Goal: Information Seeking & Learning: Check status

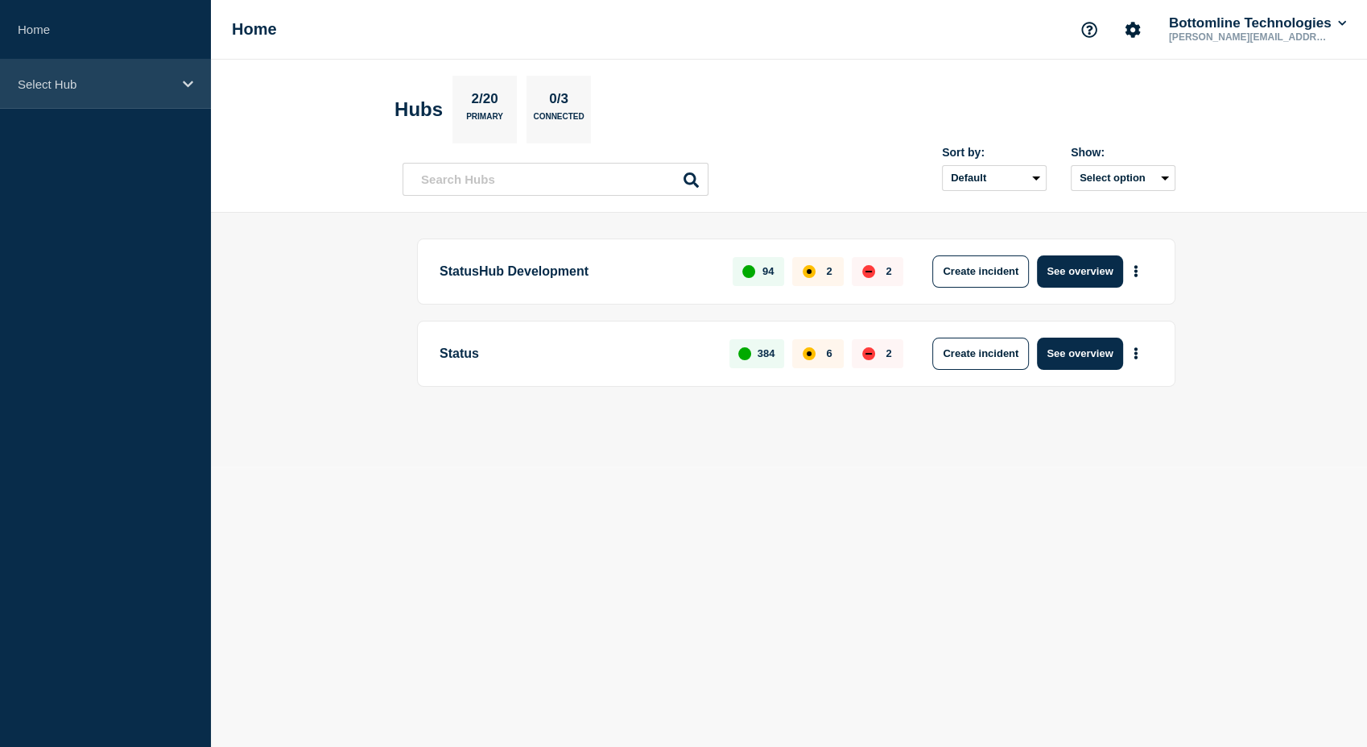
click at [188, 86] on icon at bounding box center [188, 84] width 10 height 12
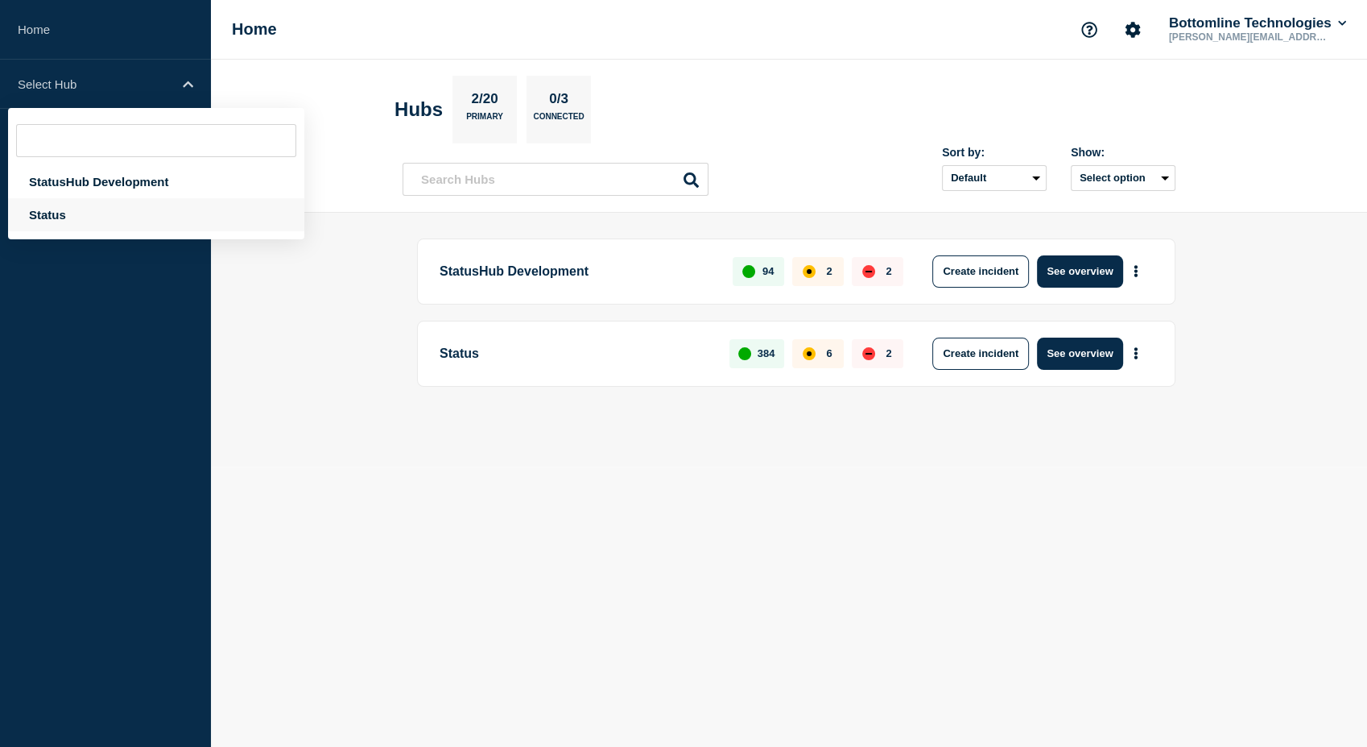
click at [61, 215] on div "Status" at bounding box center [156, 214] width 296 height 33
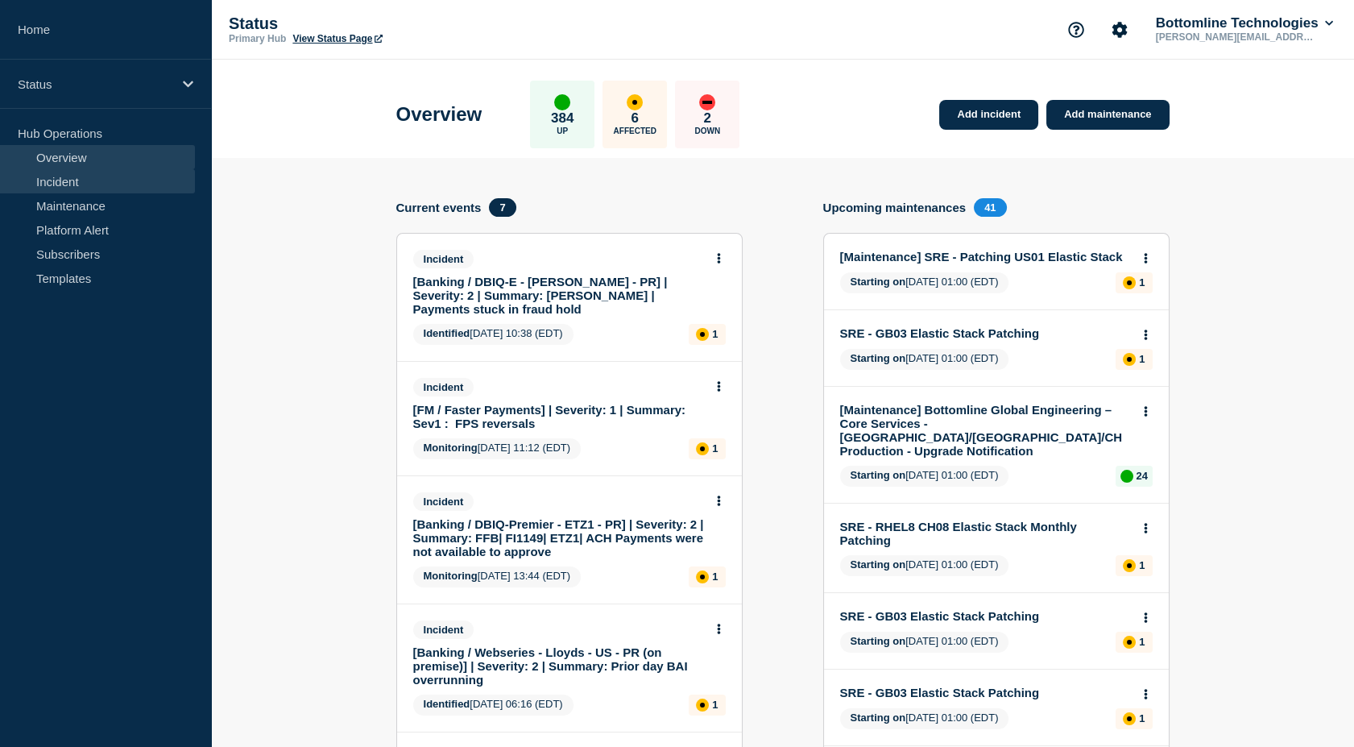
click at [69, 183] on link "Incident" at bounding box center [97, 181] width 195 height 24
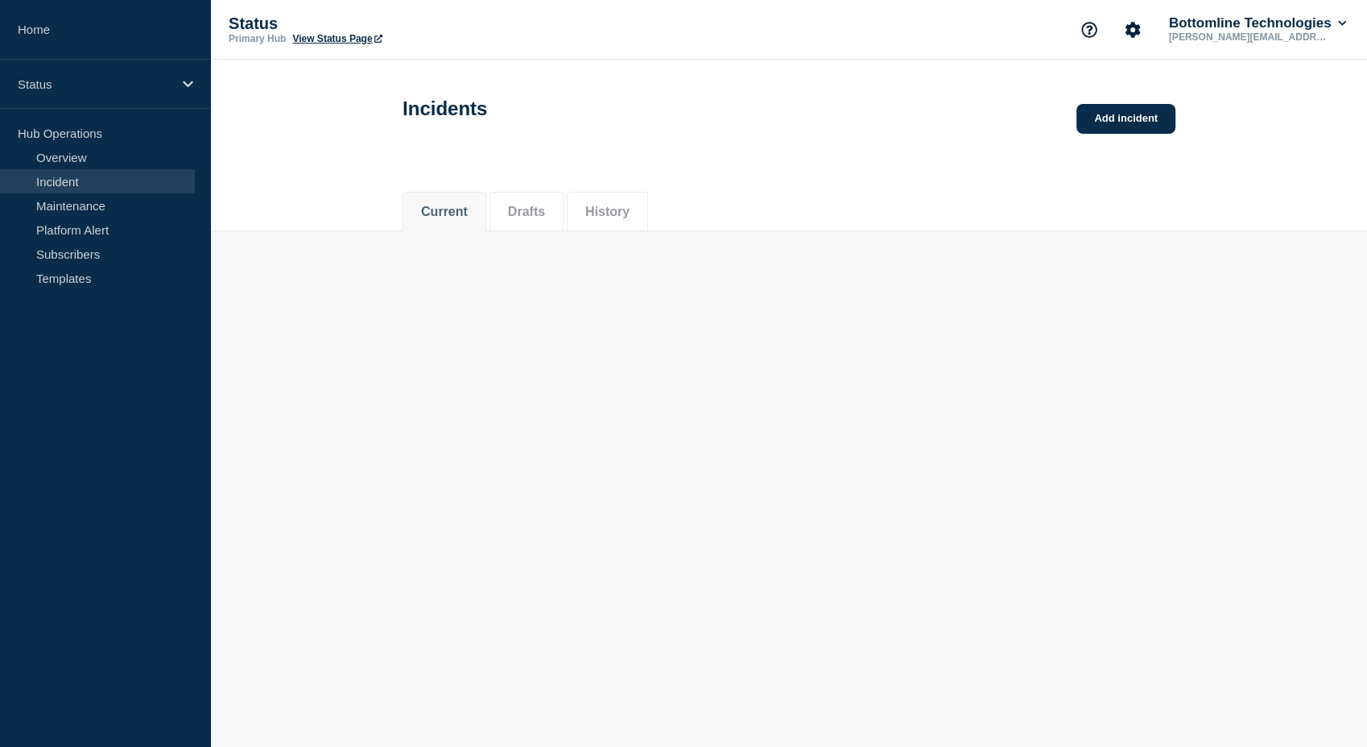
click at [59, 182] on link "Incident" at bounding box center [97, 181] width 195 height 24
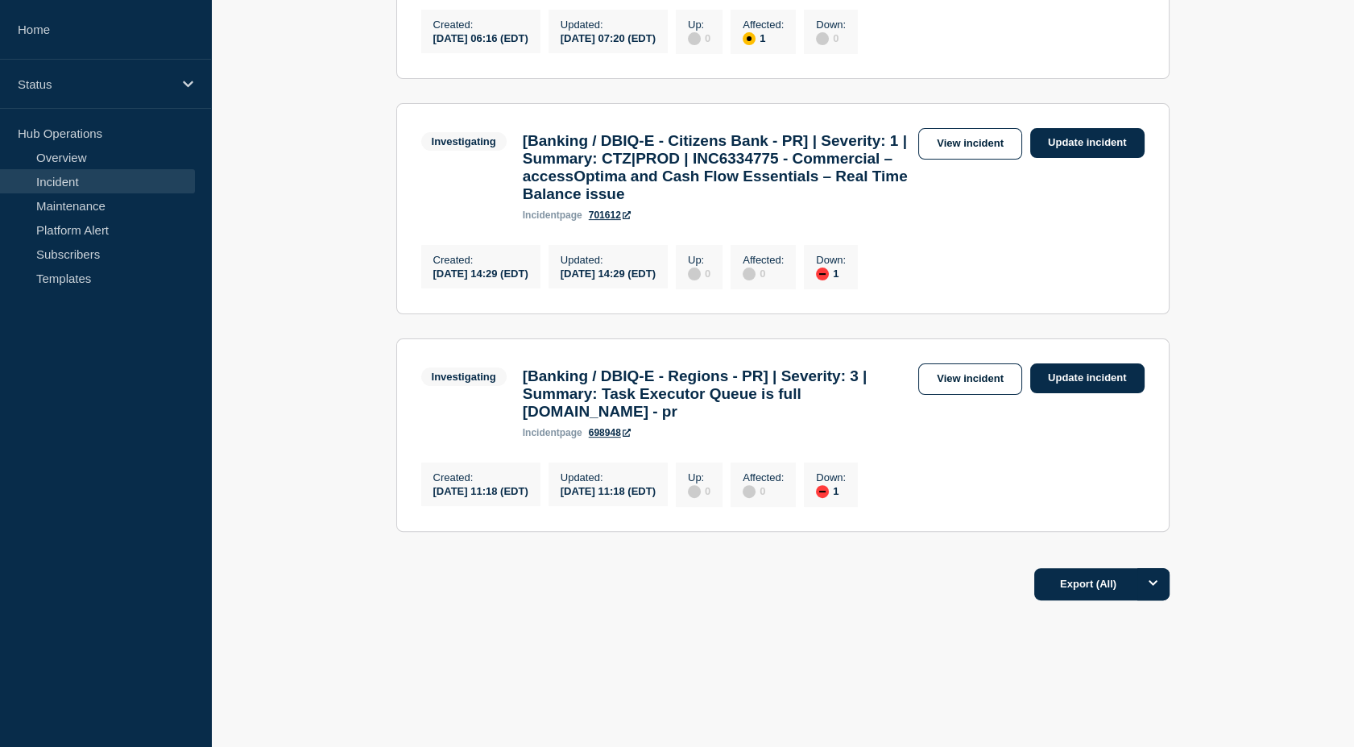
scroll to position [1189, 0]
click at [952, 363] on link "View incident" at bounding box center [970, 378] width 104 height 31
click at [958, 363] on link "View incident" at bounding box center [970, 378] width 104 height 31
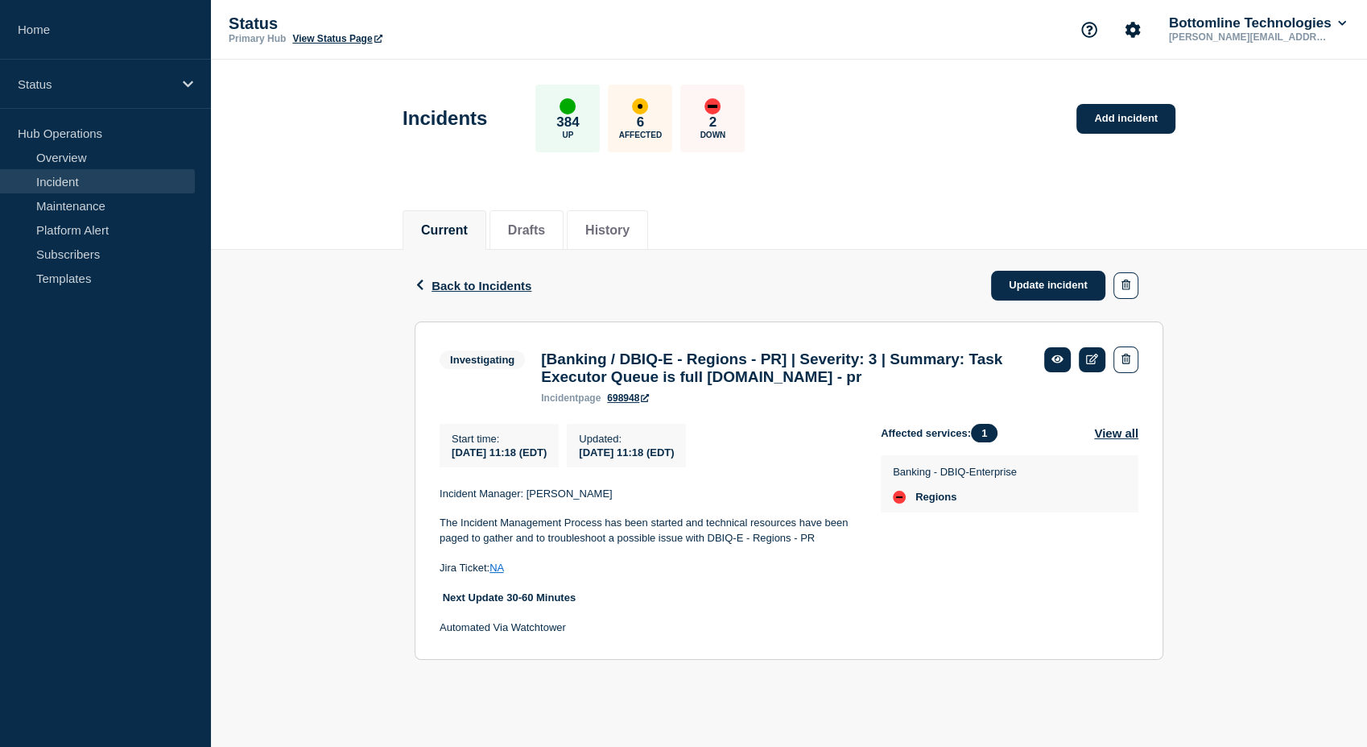
click at [503, 573] on link "NA" at bounding box center [497, 567] width 14 height 12
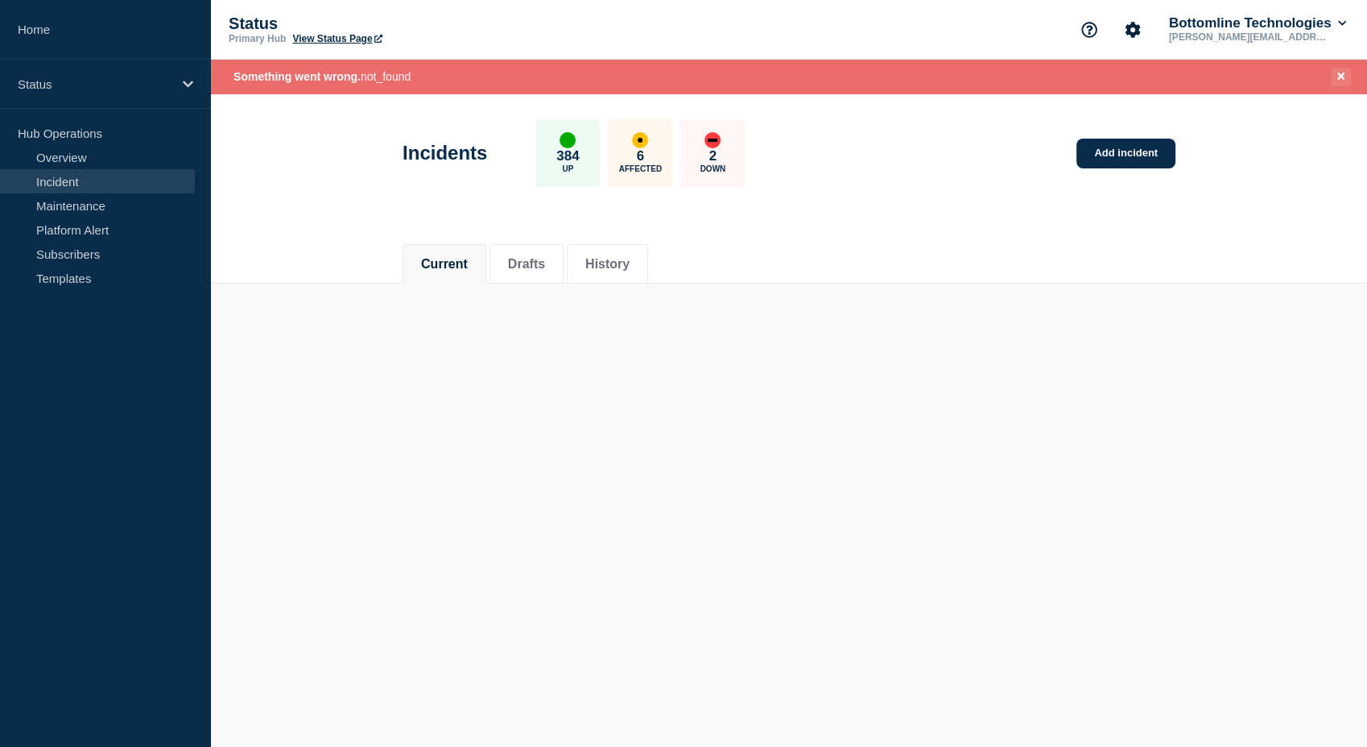
click at [1343, 77] on icon "Close banner" at bounding box center [1341, 76] width 7 height 10
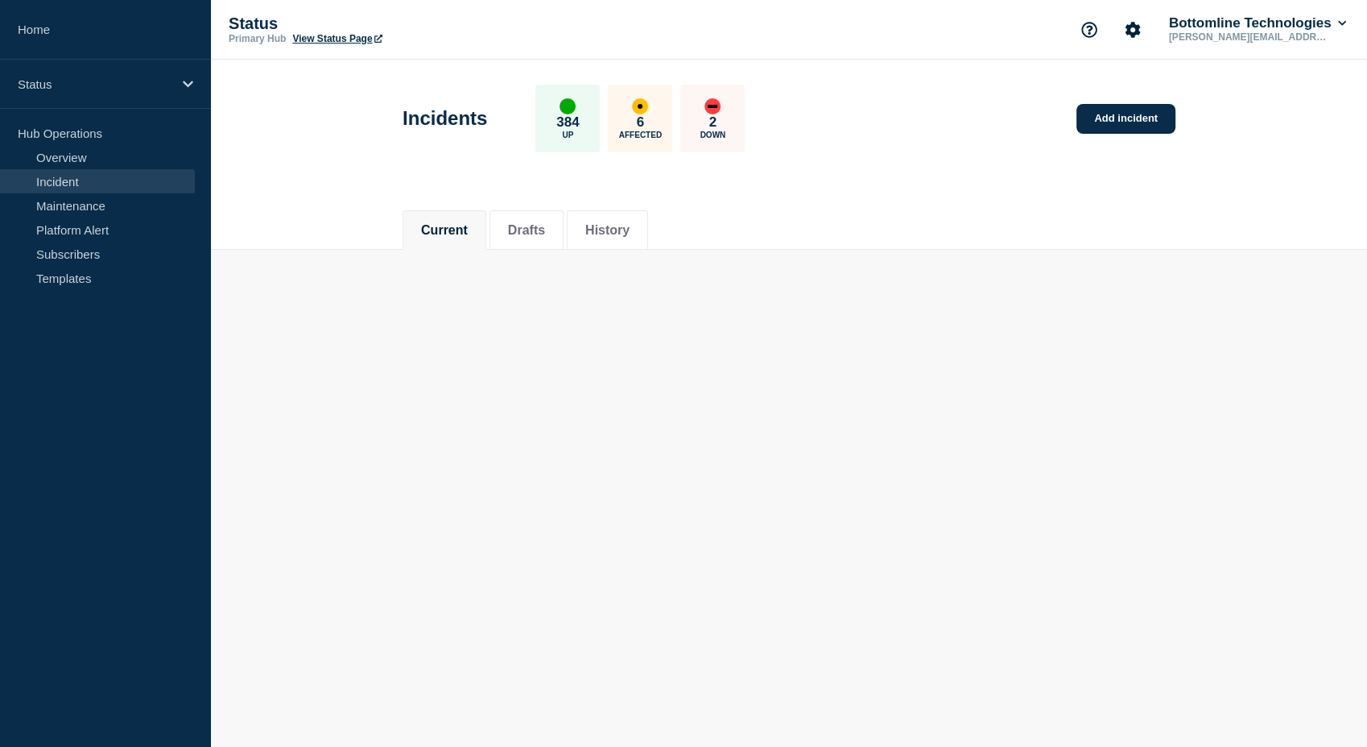
click at [84, 180] on link "Incident" at bounding box center [97, 181] width 195 height 24
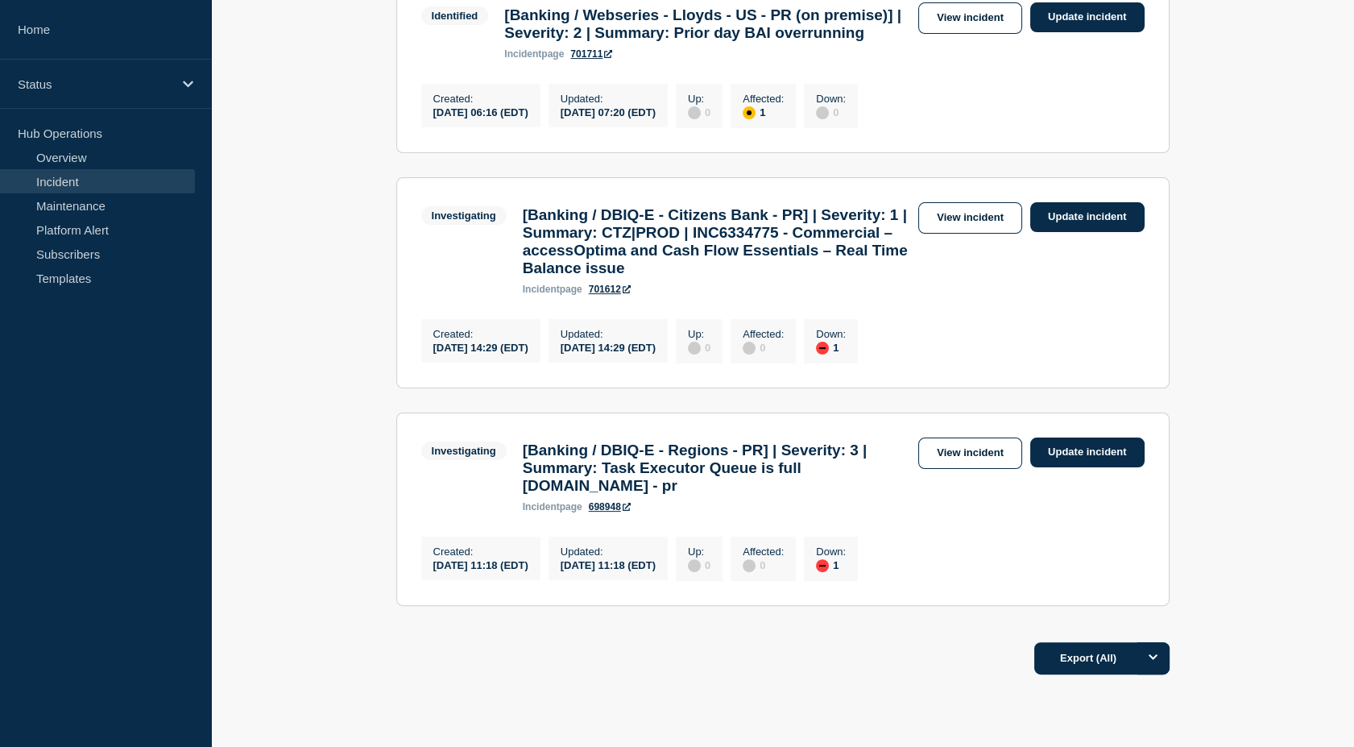
scroll to position [1189, 0]
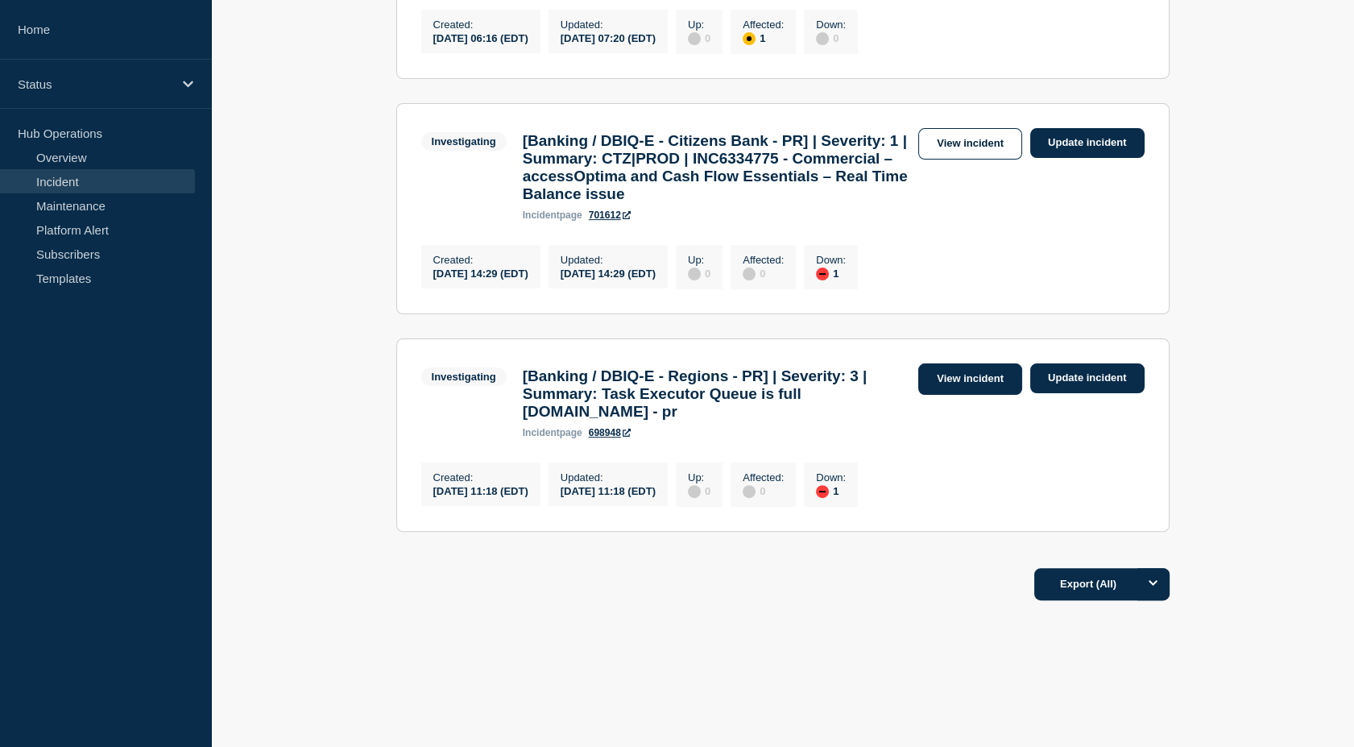
click at [946, 364] on link "View incident" at bounding box center [970, 378] width 104 height 31
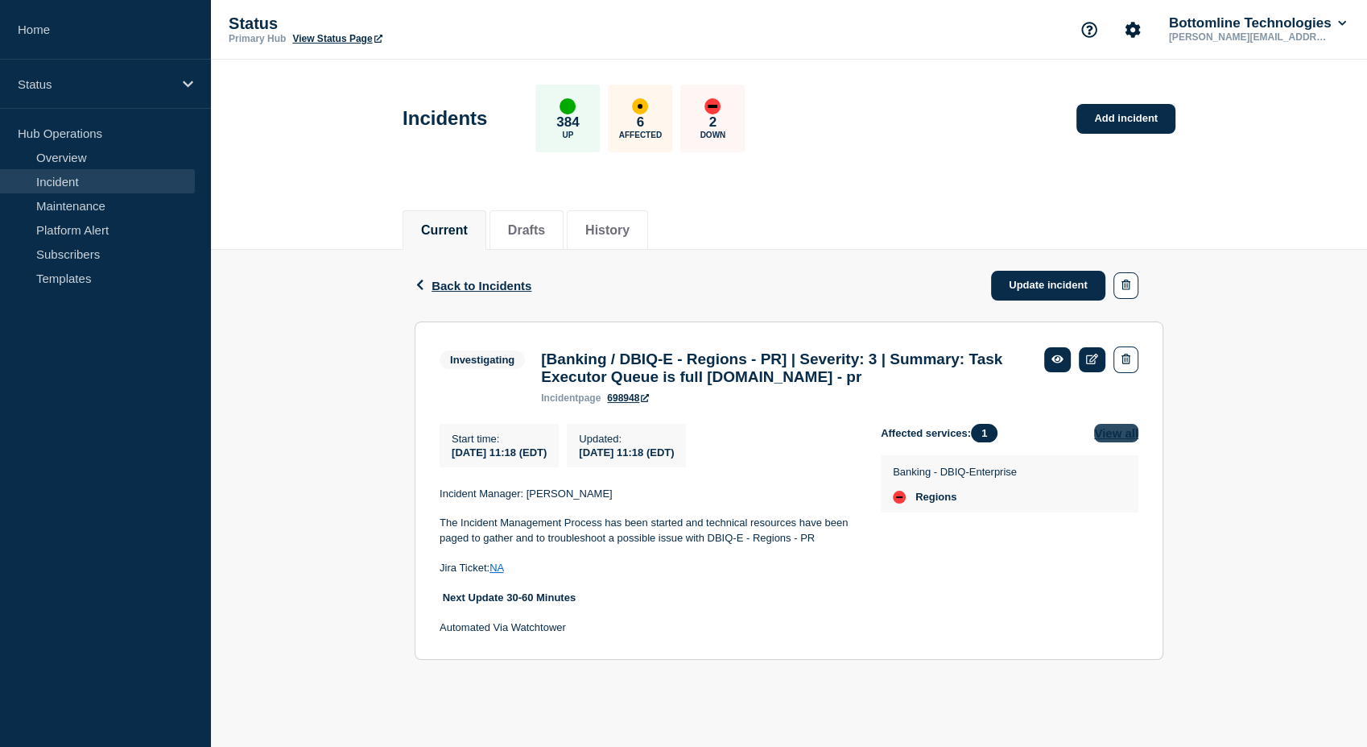
click at [1113, 442] on button "View all" at bounding box center [1116, 433] width 44 height 19
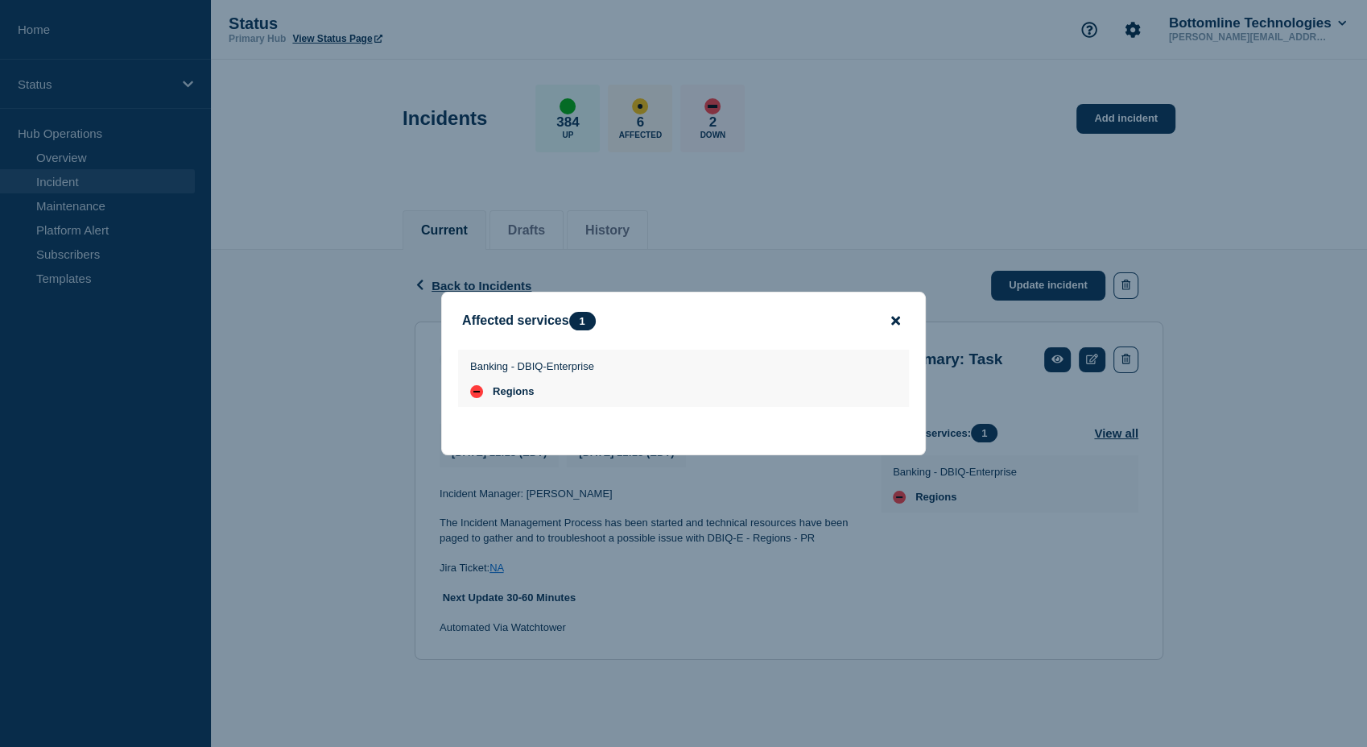
click at [891, 318] on icon "close button" at bounding box center [895, 320] width 9 height 13
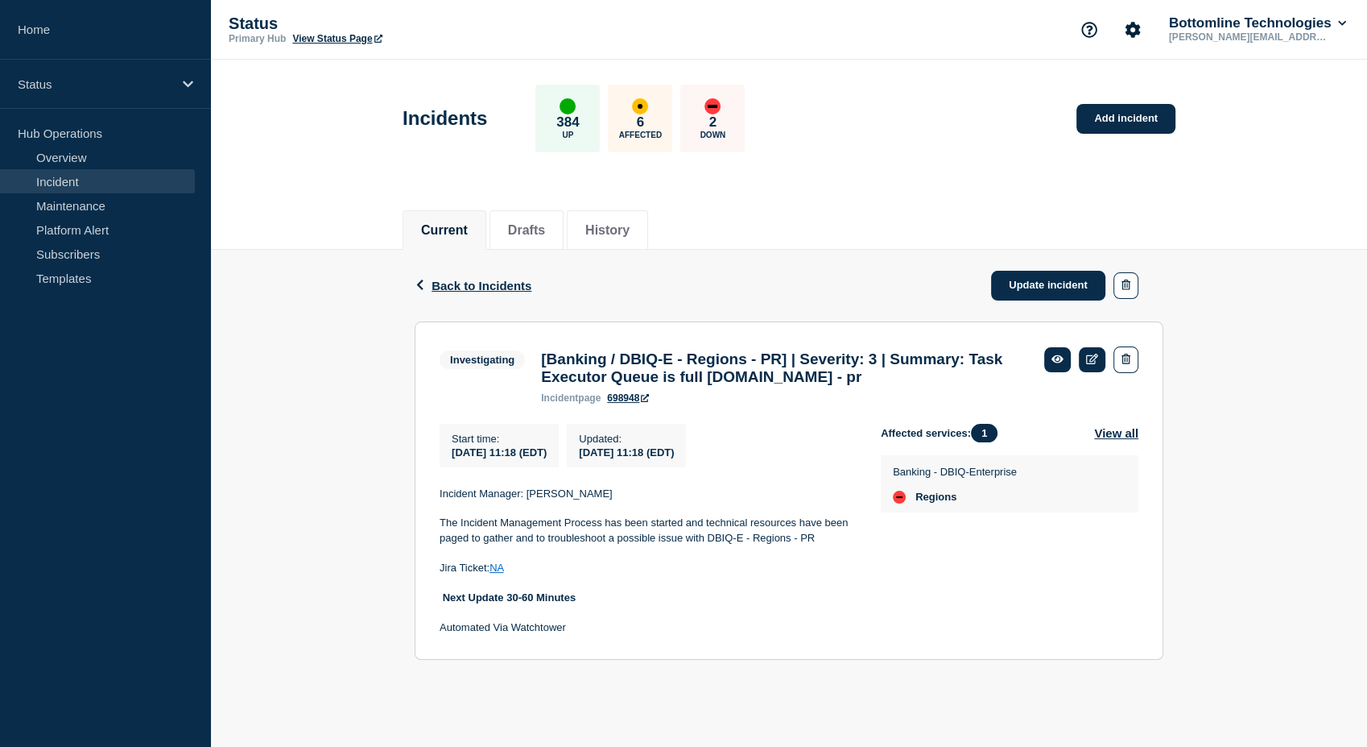
click at [640, 403] on link "698948" at bounding box center [628, 397] width 42 height 11
click at [450, 284] on span "Back to Incidents" at bounding box center [482, 286] width 100 height 14
